Goal: Task Accomplishment & Management: Manage account settings

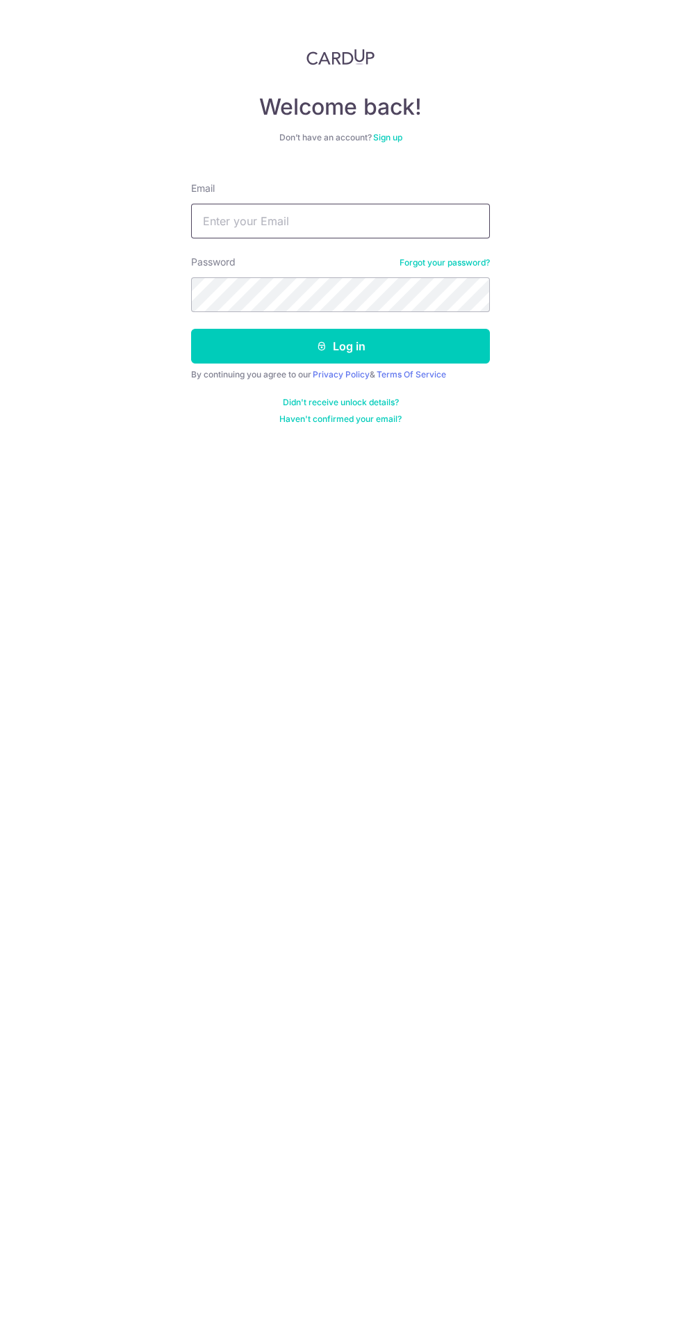
type input "[EMAIL_ADDRESS][DOMAIN_NAME]"
click at [191, 329] on button "Log in" at bounding box center [340, 346] width 299 height 35
click at [430, 344] on button "Log in" at bounding box center [340, 346] width 299 height 35
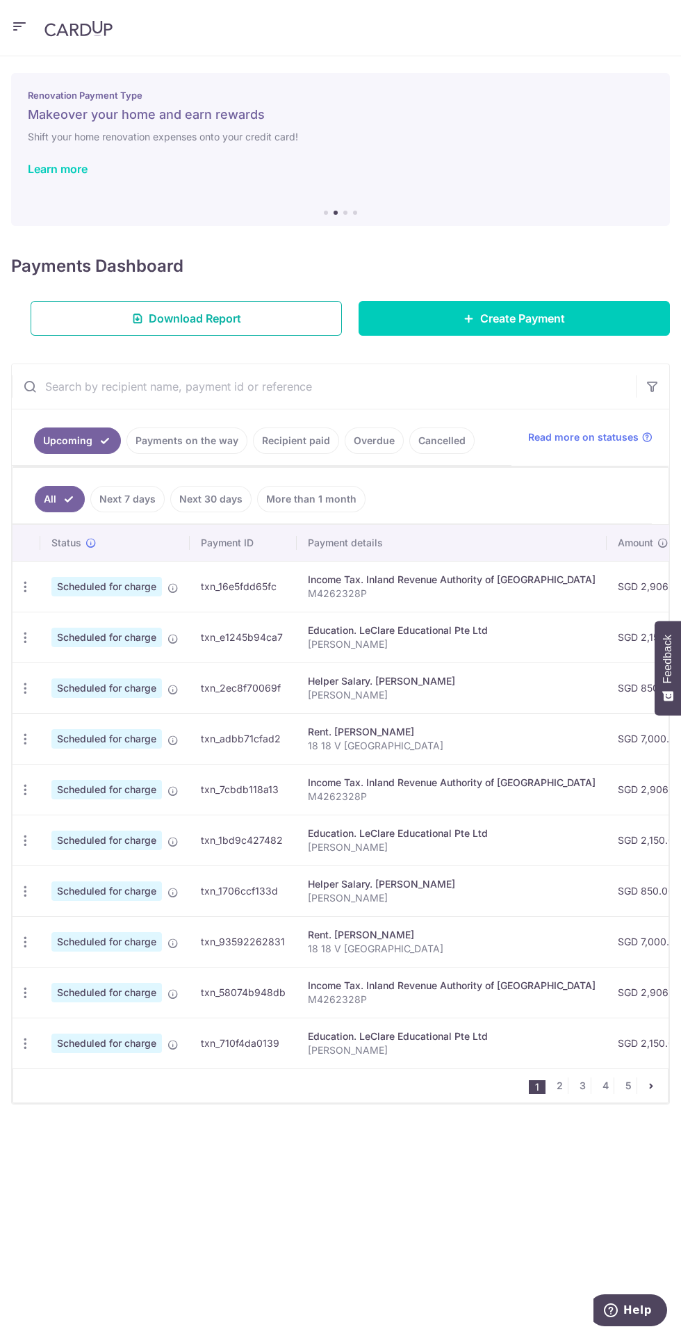
click at [293, 311] on link "Download Report" at bounding box center [186, 318] width 311 height 35
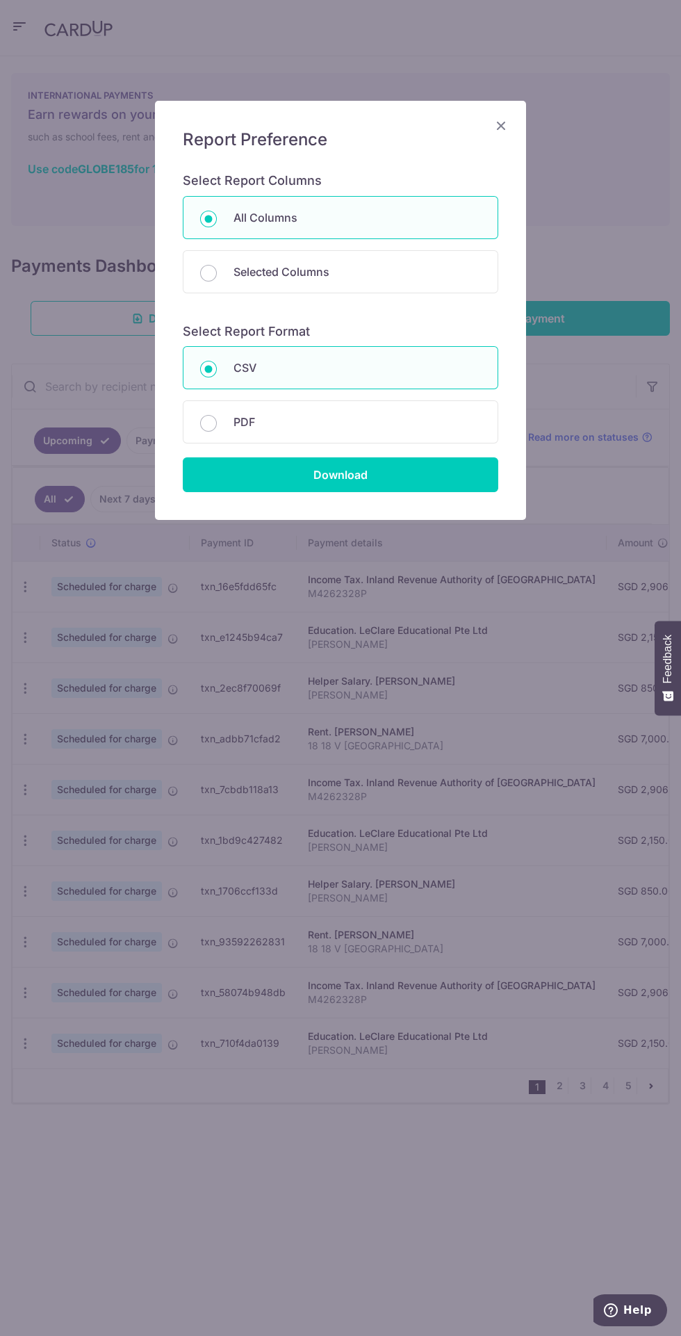
click at [445, 417] on p "PDF" at bounding box center [356, 421] width 247 height 17
click at [217, 417] on input "PDF" at bounding box center [208, 423] width 17 height 17
radio input "false"
radio input "true"
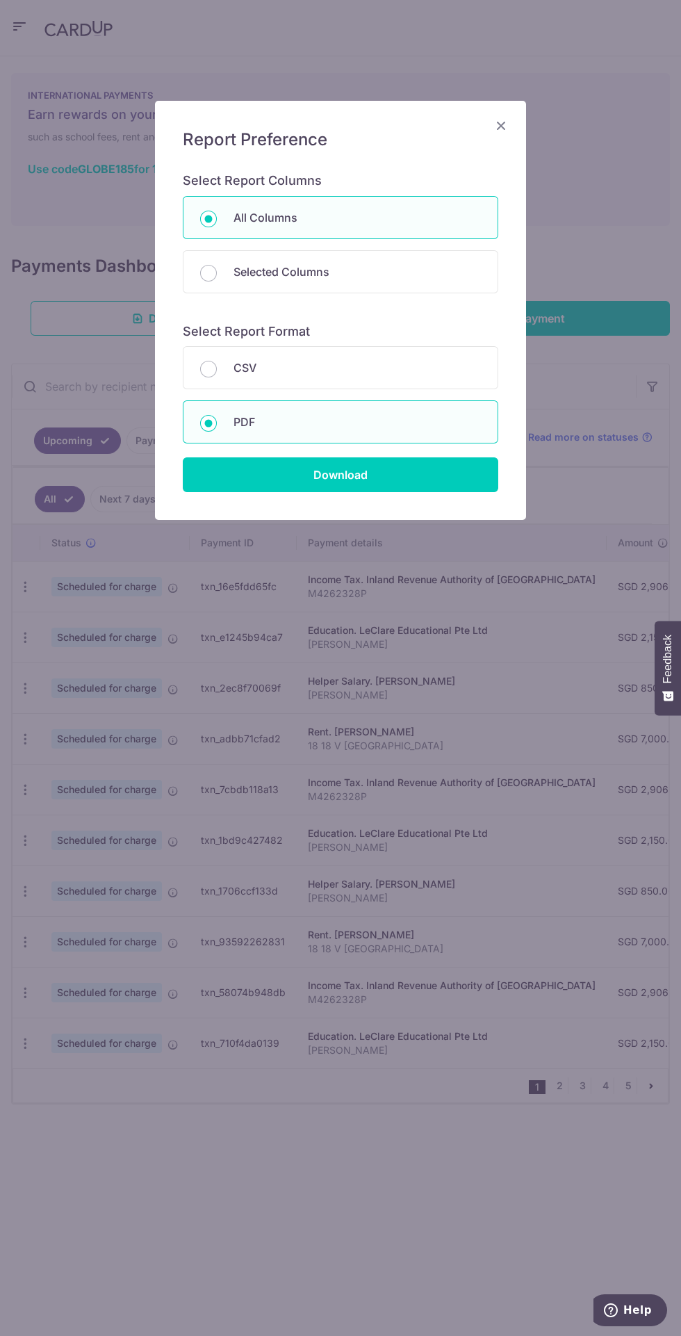
click at [497, 123] on icon "Close" at bounding box center [501, 125] width 17 height 17
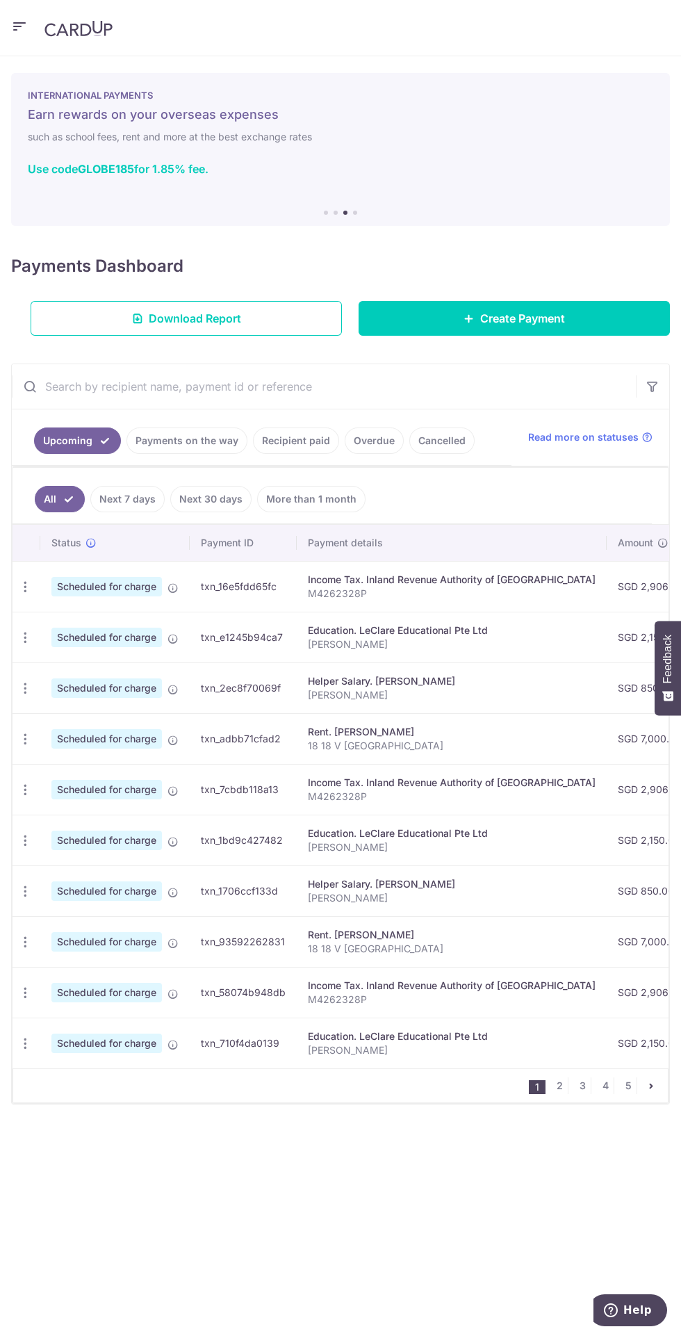
click at [22, 23] on icon "button" at bounding box center [19, 26] width 17 height 17
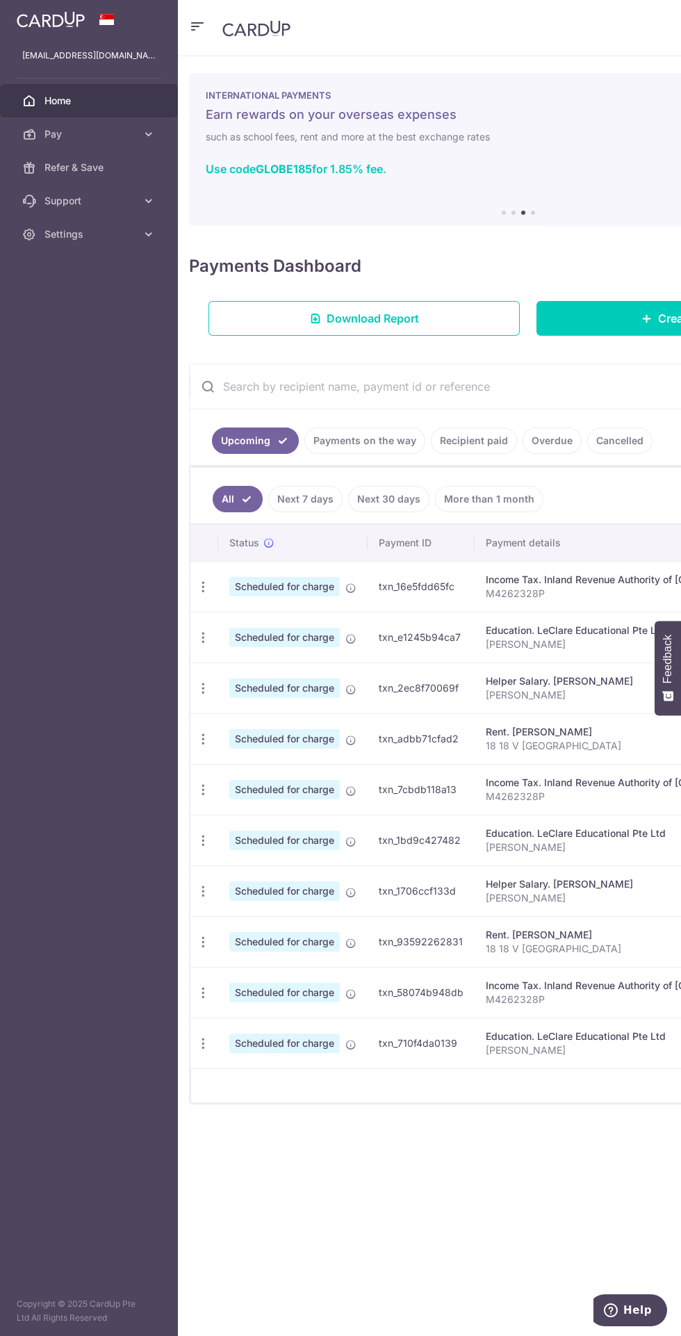
click at [247, 1160] on div "× Pause Schedule Pause all future payments in this series Pause just this one p…" at bounding box center [518, 695] width 681 height 1279
click at [653, 495] on ul "All Next 7 days Next 30 days More than 1 month" at bounding box center [509, 496] width 639 height 56
click at [385, 436] on link "Payments on the way" at bounding box center [364, 440] width 121 height 26
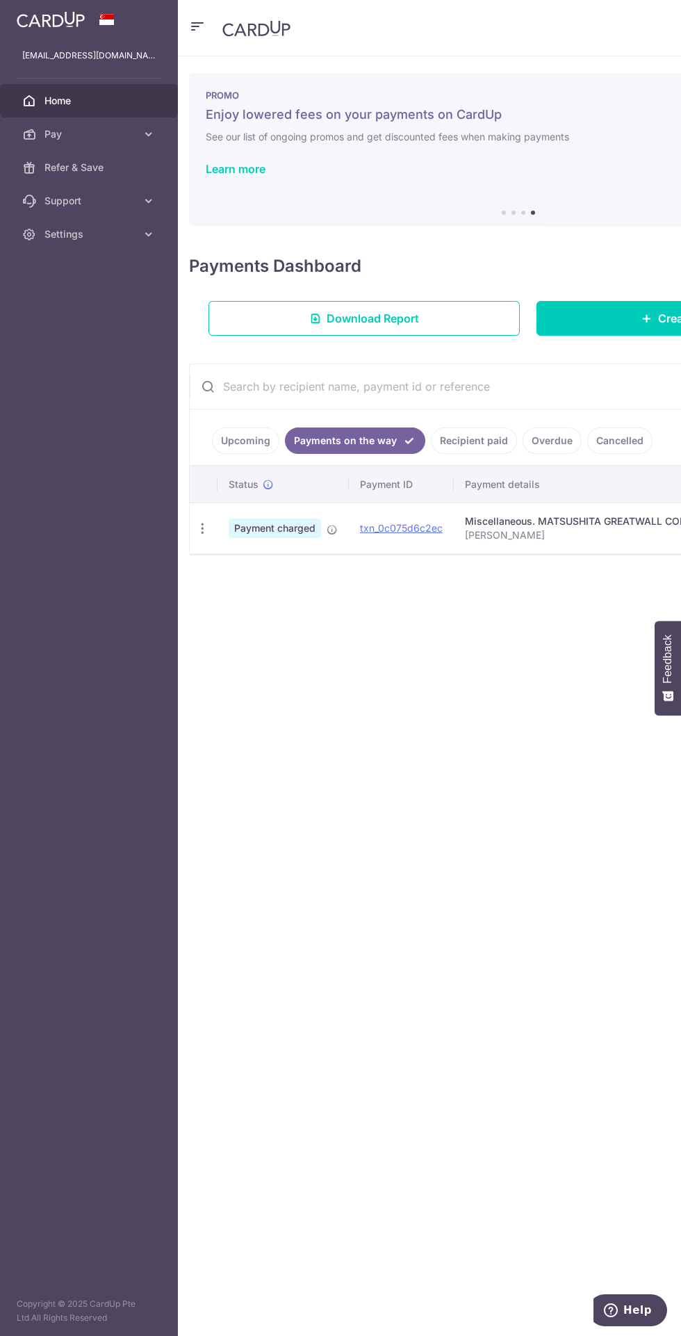
click at [482, 438] on link "Recipient paid" at bounding box center [474, 440] width 86 height 26
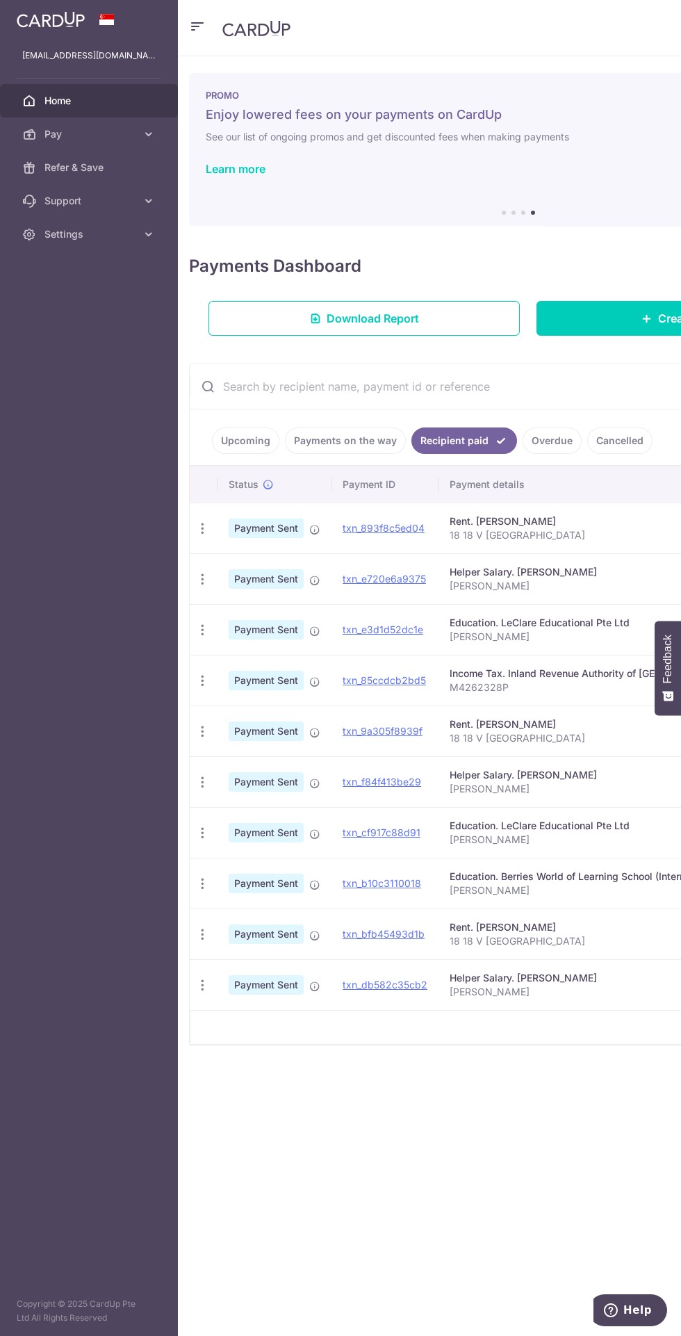
click at [275, 1105] on div "× Pause Schedule Pause all future payments in this series Pause just this one p…" at bounding box center [518, 695] width 681 height 1279
click at [579, 693] on td "Income Tax. Inland Revenue Authority of [GEOGRAPHIC_DATA] M4262328P" at bounding box center [602, 680] width 329 height 51
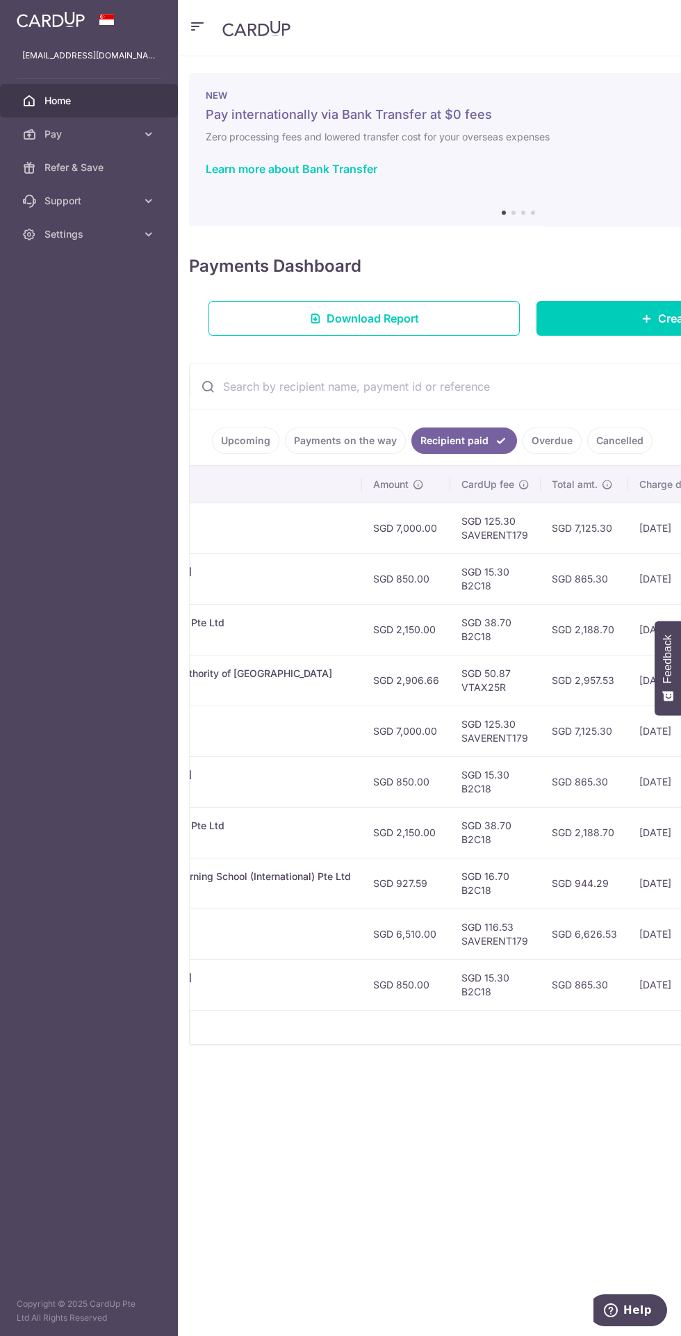
scroll to position [0, 457]
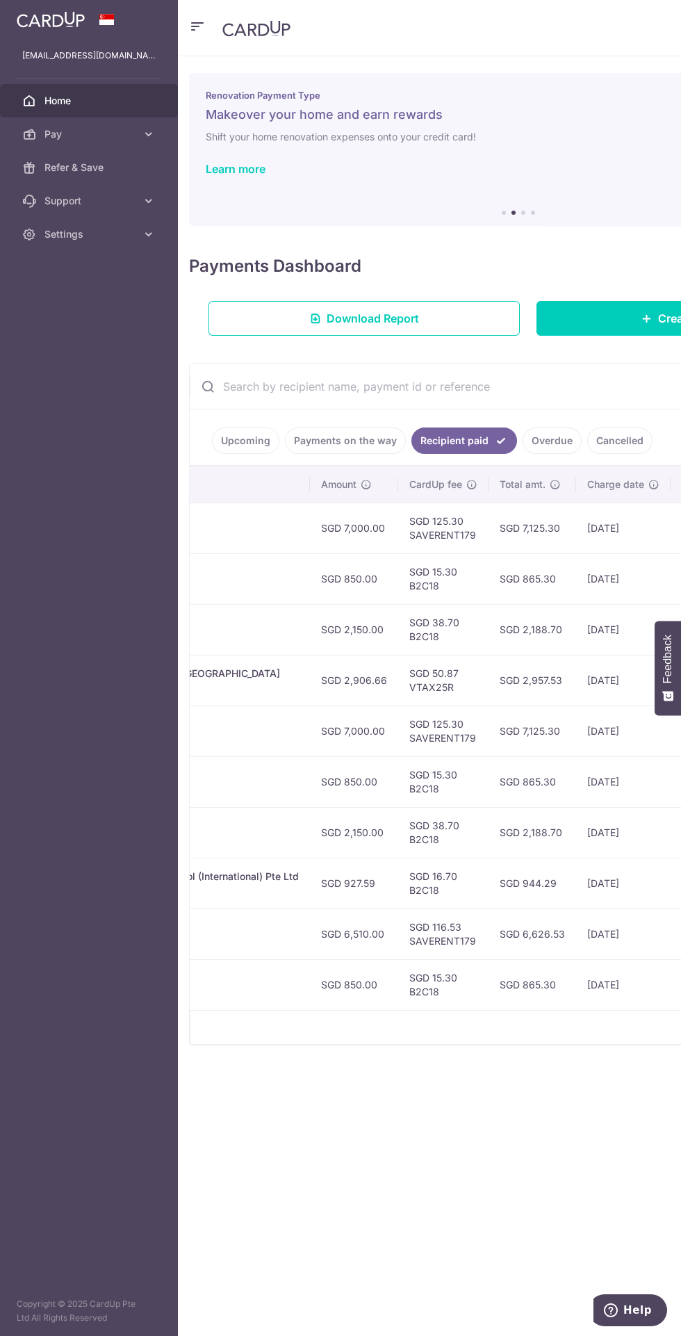
click at [254, 438] on link "Upcoming" at bounding box center [245, 440] width 67 height 26
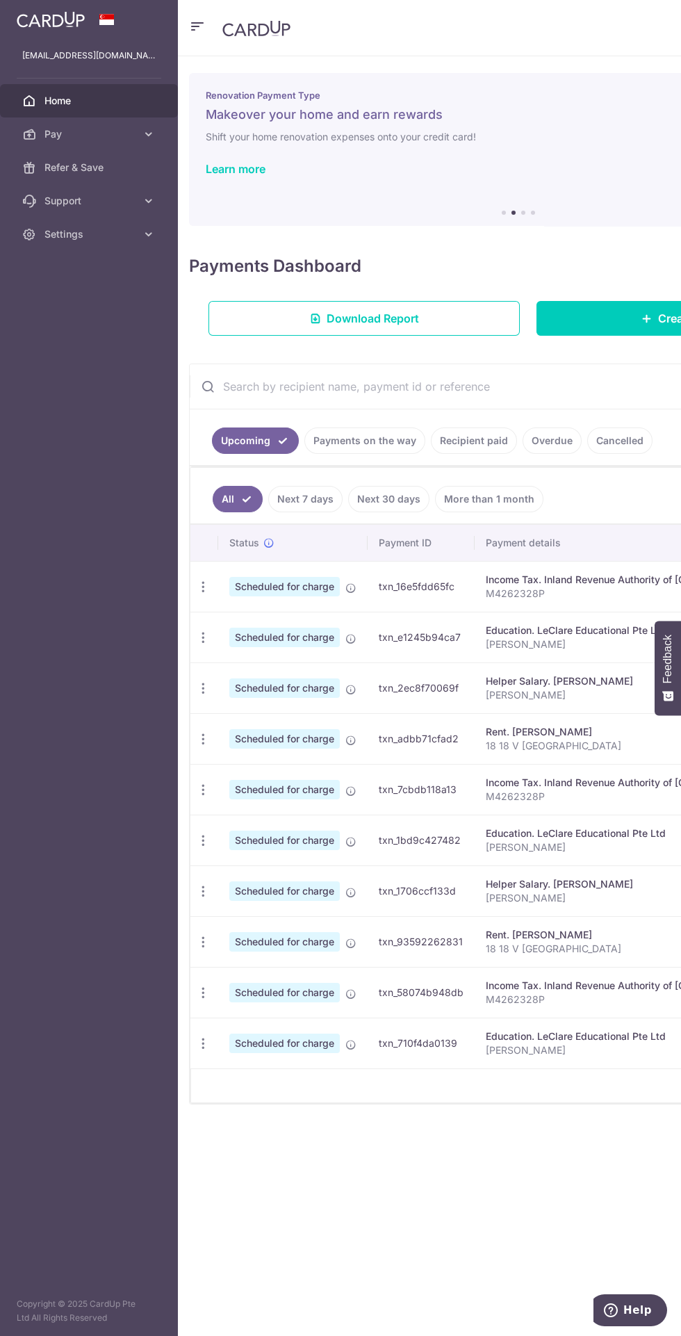
click at [469, 441] on link "Recipient paid" at bounding box center [474, 440] width 86 height 26
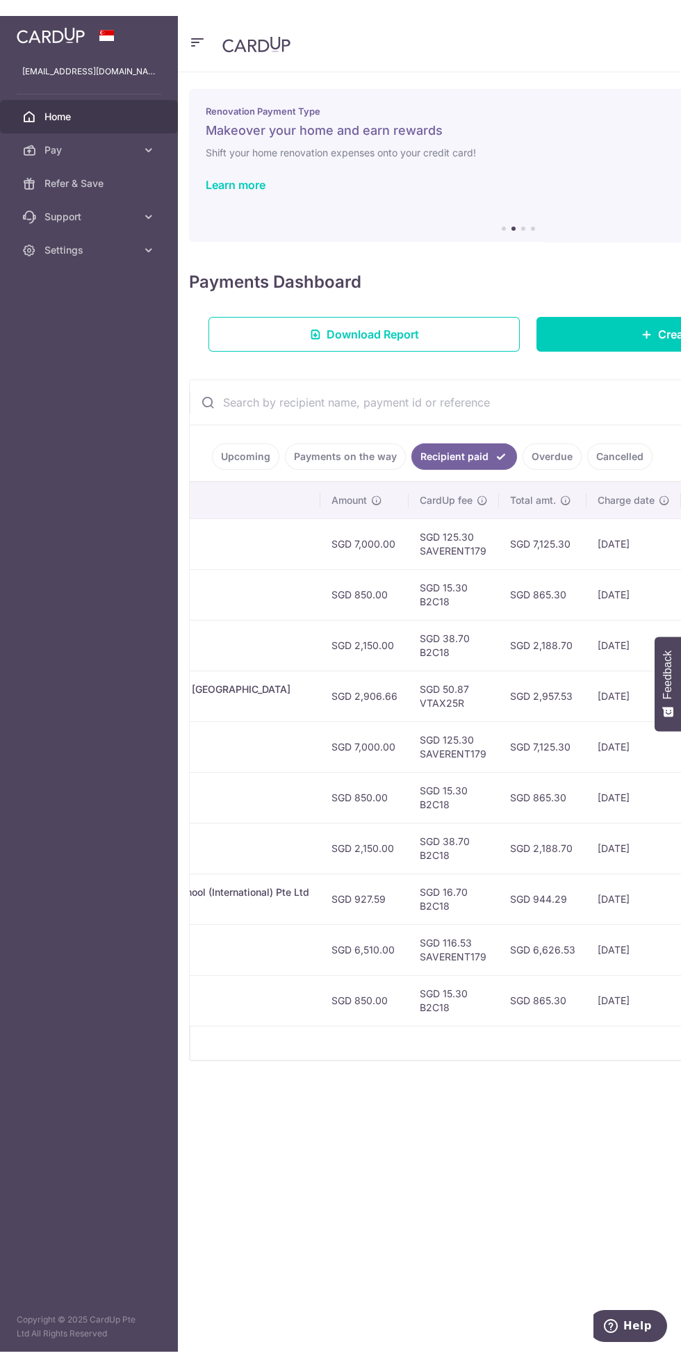
scroll to position [0, 448]
